Goal: Task Accomplishment & Management: Complete application form

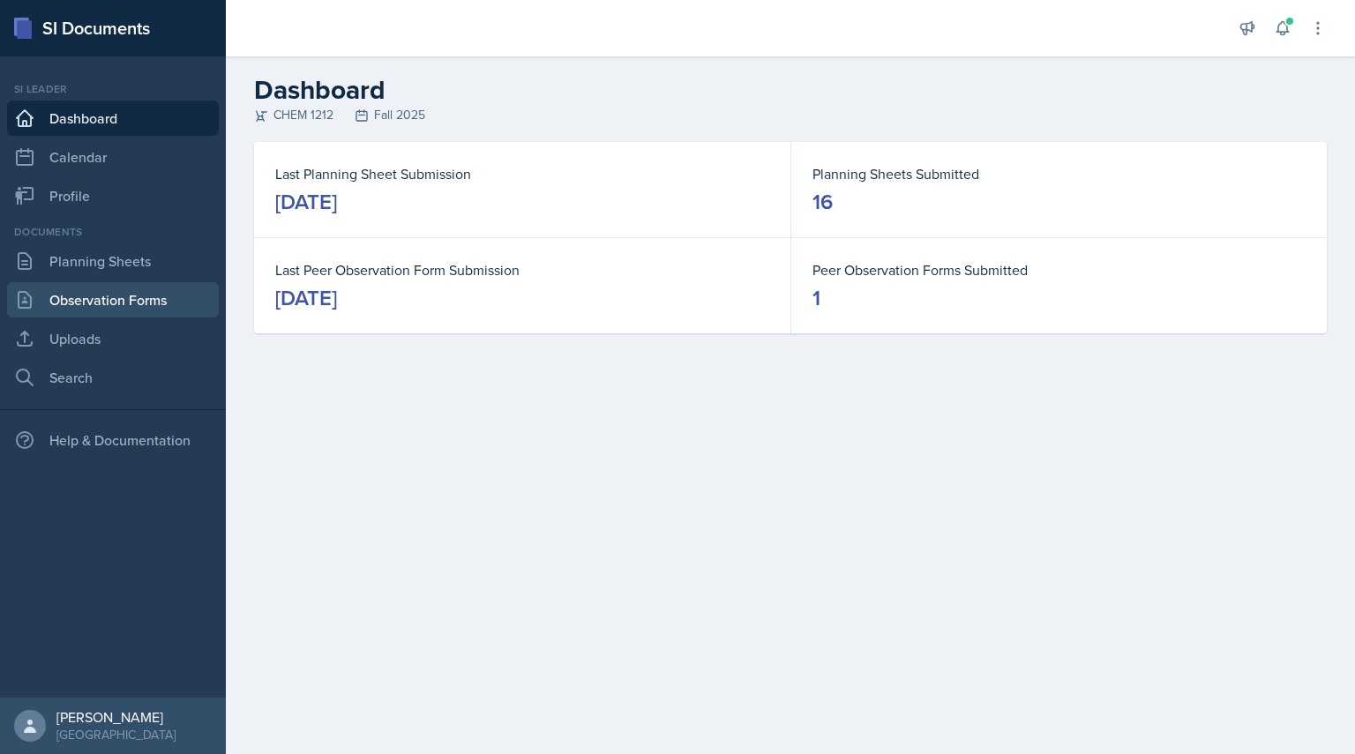
click at [94, 291] on link "Observation Forms" at bounding box center [113, 299] width 212 height 35
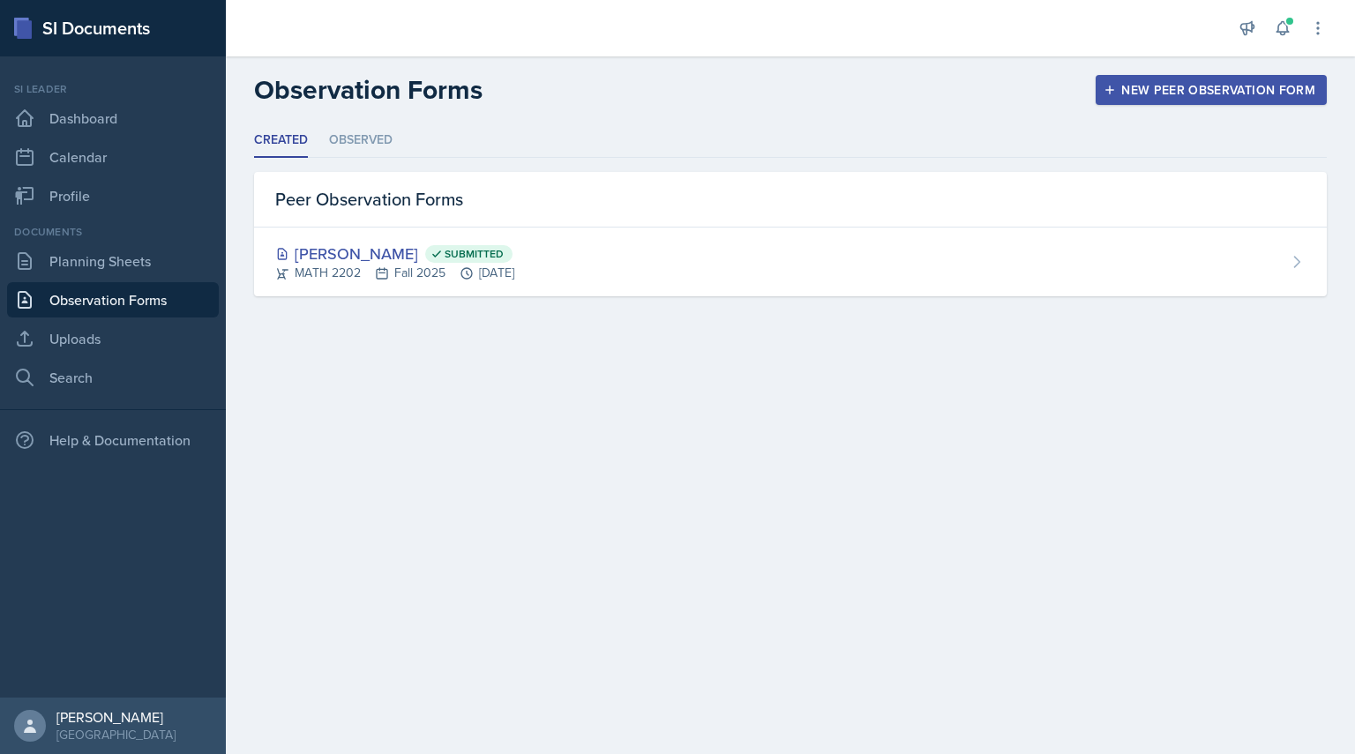
click at [1119, 92] on div "New Peer Observation Form" at bounding box center [1211, 90] width 208 height 14
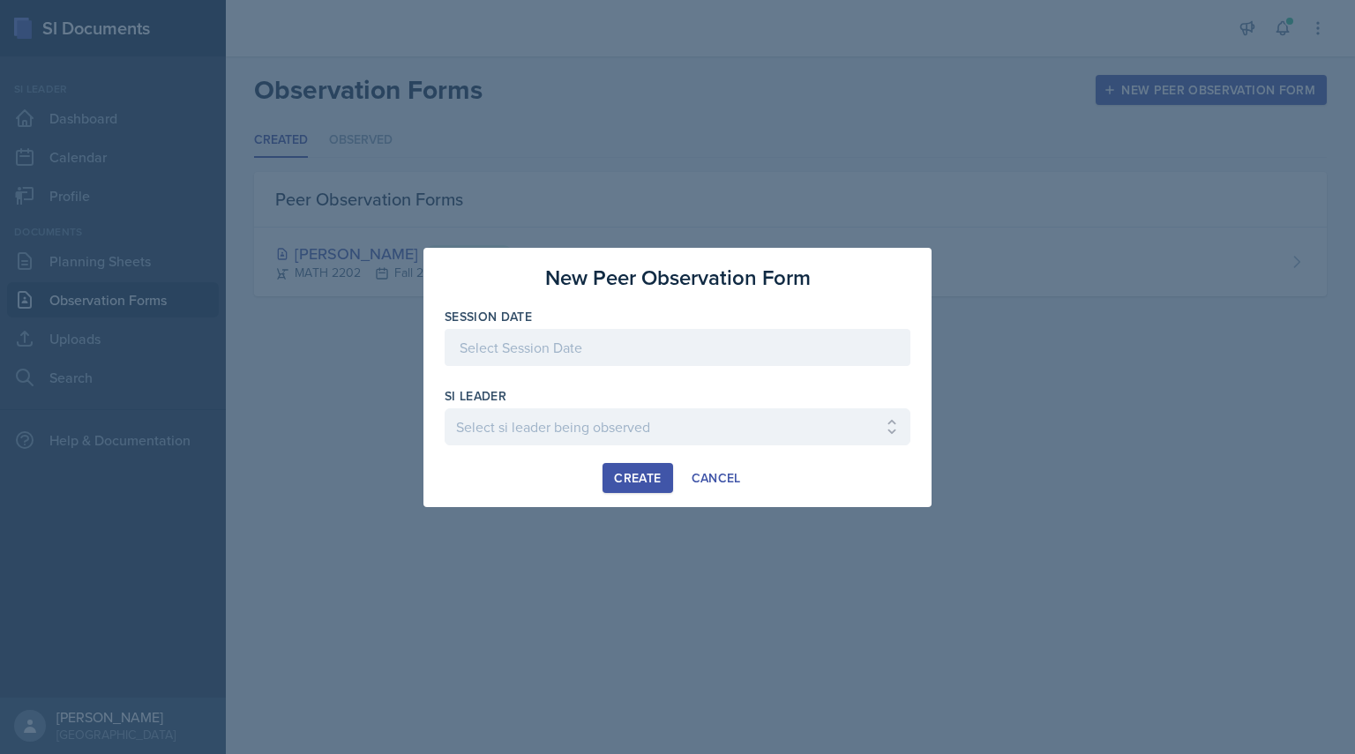
click at [503, 338] on div at bounding box center [678, 347] width 466 height 37
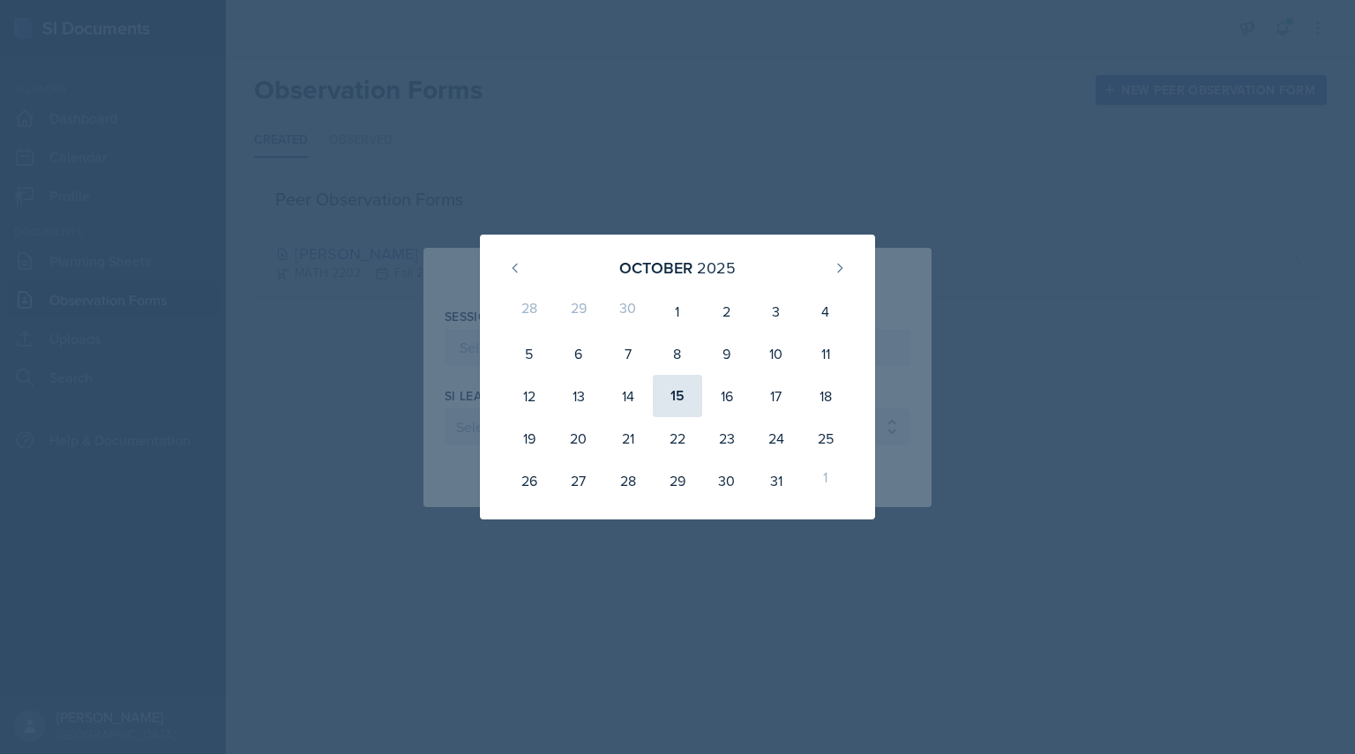
click at [679, 400] on div "15" at bounding box center [677, 396] width 49 height 42
type input "[DATE]"
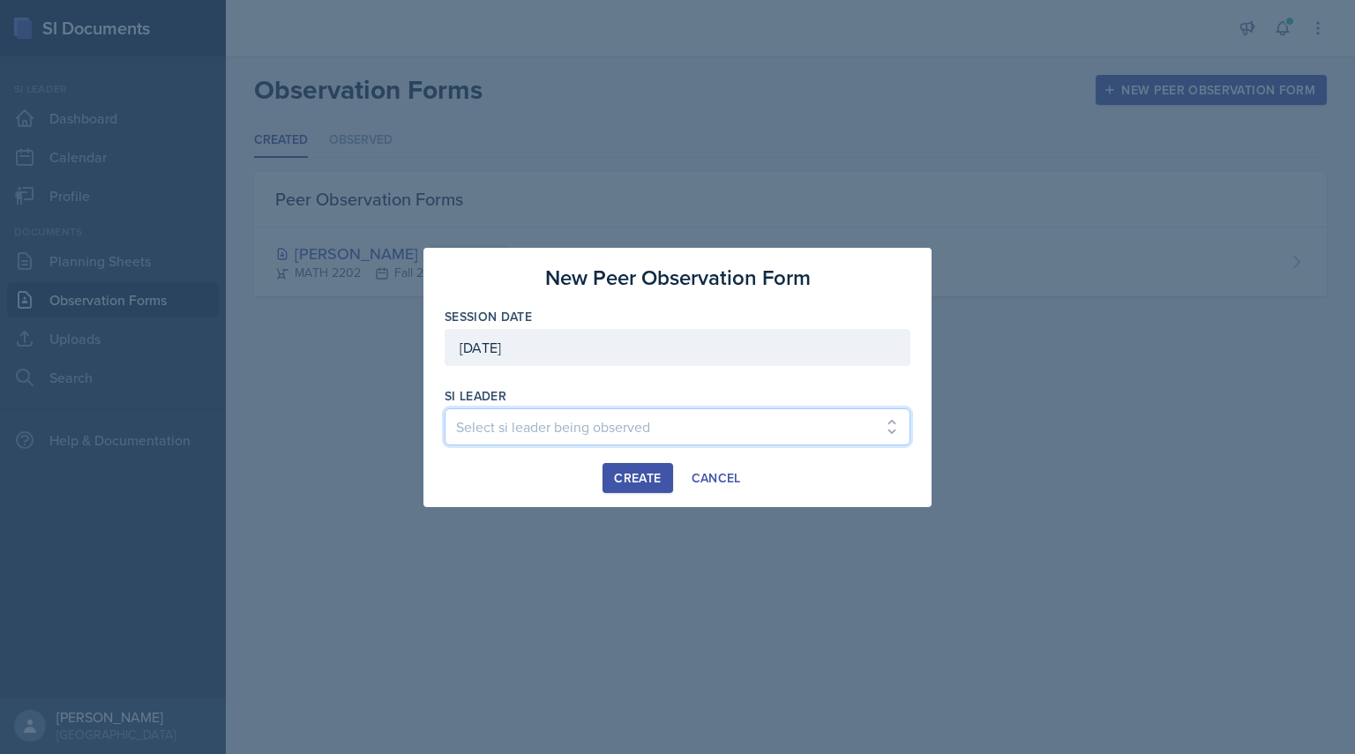
click at [581, 425] on select "Select si leader being observed [PERSON_NAME] / PSYC 2500 / The Phantoms of The…" at bounding box center [678, 427] width 466 height 37
select select "d119b175-be6f-42a0-b6af-c55d7d9f1e0a"
click at [445, 409] on select "Select si leader being observed [PERSON_NAME] / PSYC 2500 / The Phantoms of The…" at bounding box center [678, 427] width 466 height 37
click at [620, 481] on div "Create" at bounding box center [637, 478] width 47 height 14
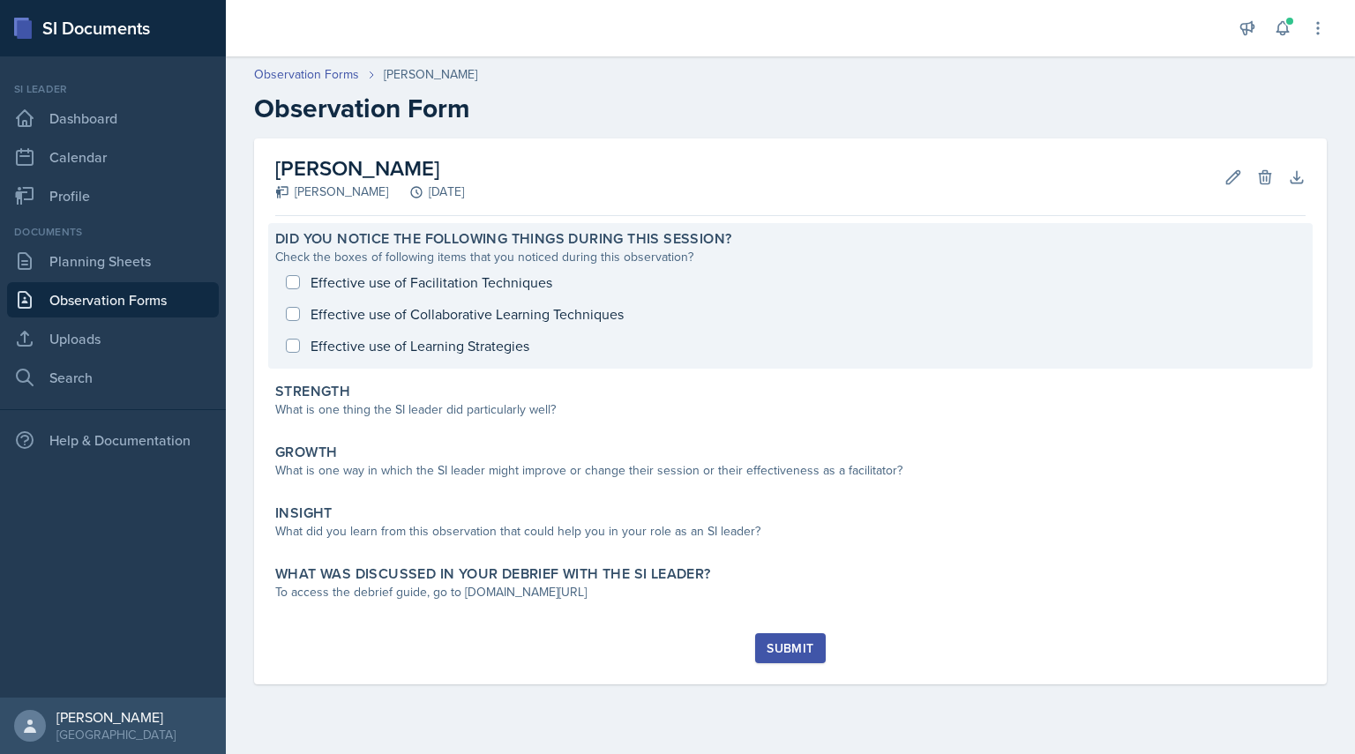
click at [453, 286] on div "Effective use of Facilitation Techniques Effective use of Collaborative Learnin…" at bounding box center [790, 313] width 1031 height 95
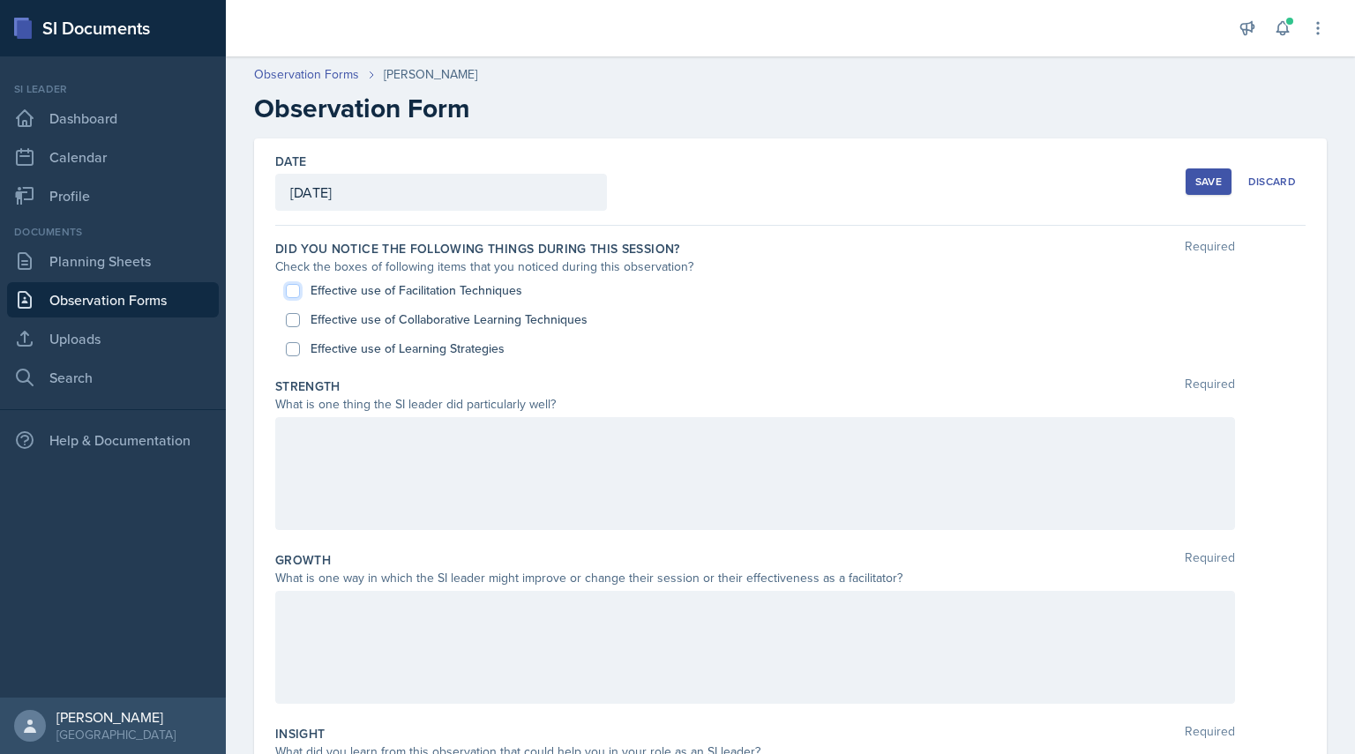
click at [289, 290] on input "Effective use of Facilitation Techniques" at bounding box center [293, 291] width 14 height 14
checkbox input "true"
click at [293, 319] on input "Effective use of Collaborative Learning Techniques" at bounding box center [293, 320] width 14 height 14
checkbox input "true"
click at [288, 349] on input "Effective use of Learning Strategies" at bounding box center [293, 349] width 14 height 14
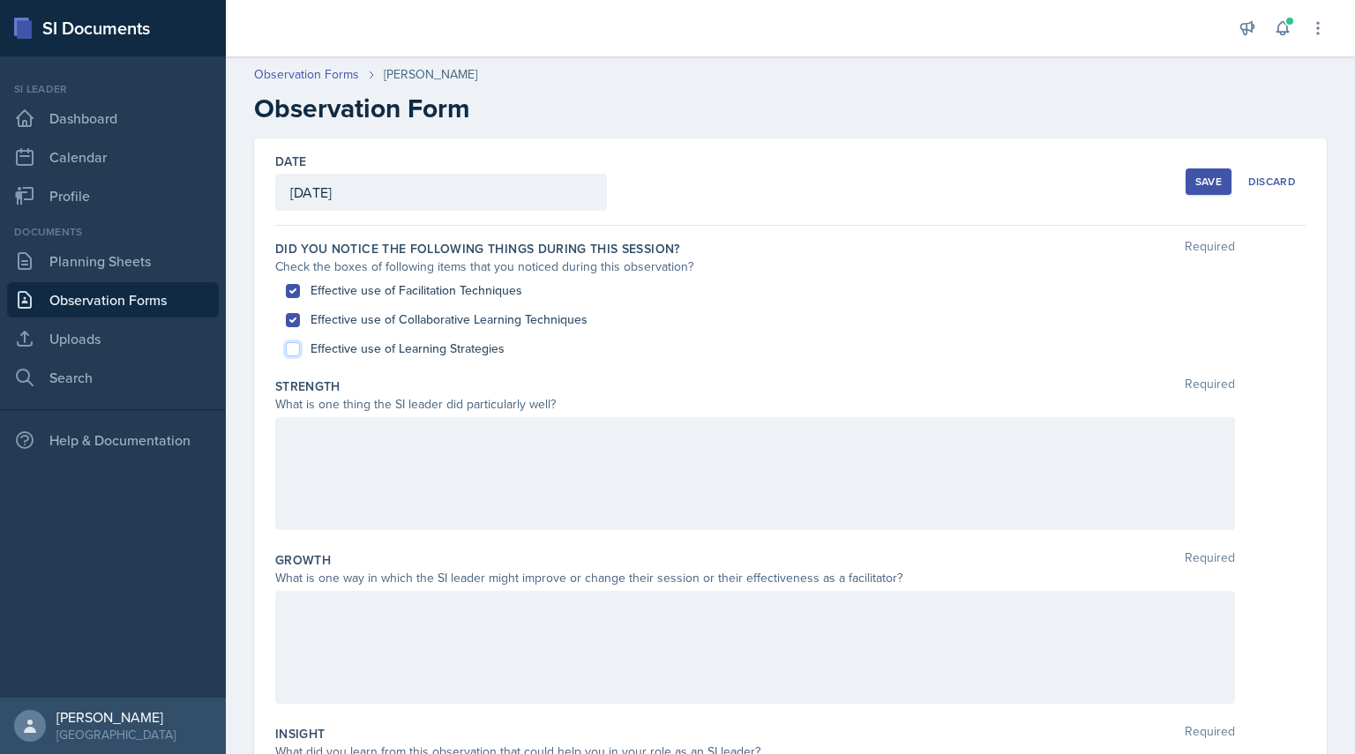
checkbox input "true"
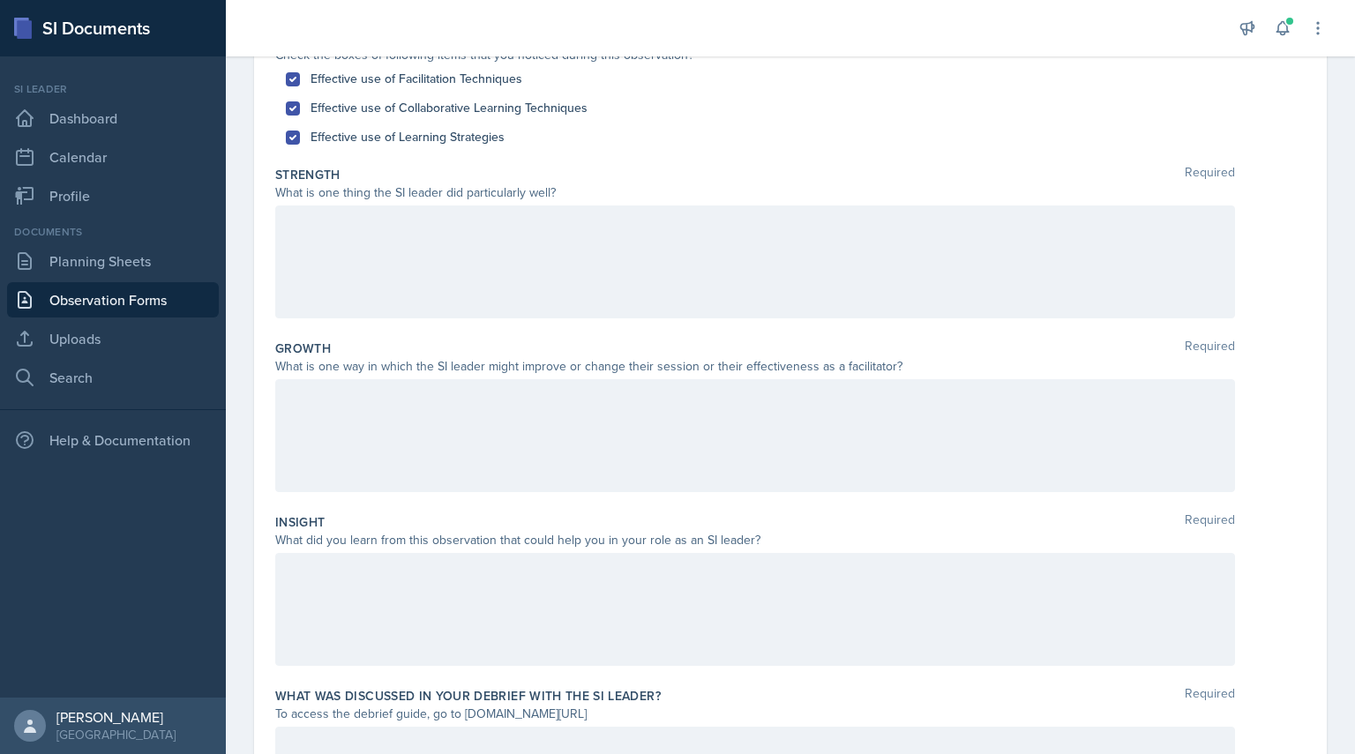
click at [466, 272] on div at bounding box center [755, 262] width 960 height 113
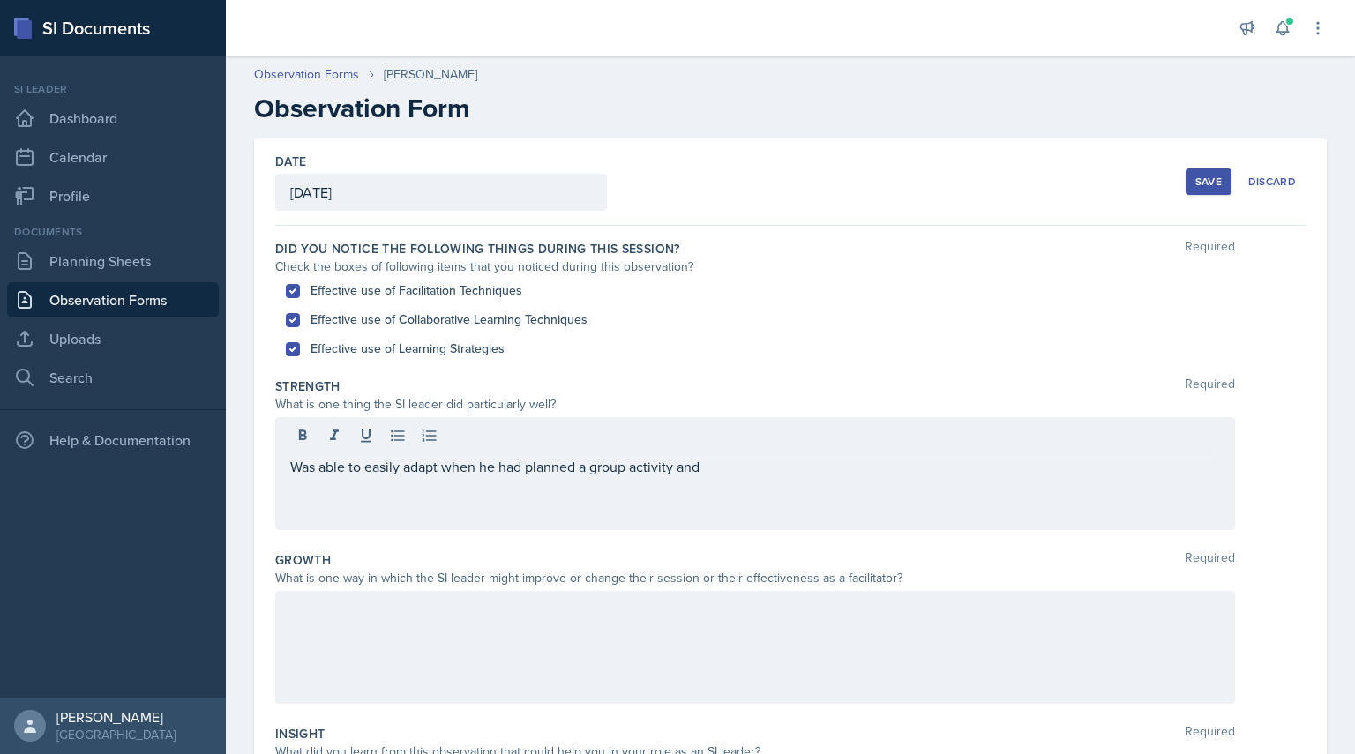
click at [1186, 193] on button "Save" at bounding box center [1209, 182] width 46 height 26
